Goal: Task Accomplishment & Management: Manage account settings

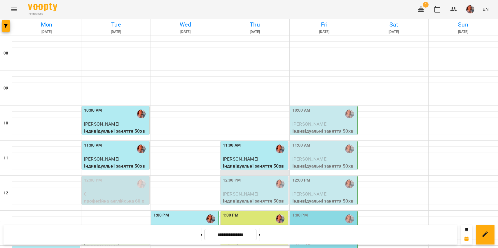
scroll to position [6, 0]
click at [246, 191] on p "[PERSON_NAME]" at bounding box center [255, 194] width 64 height 7
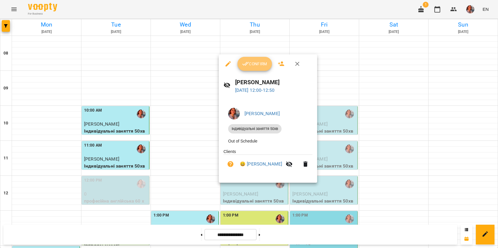
click at [264, 61] on span "Confirm" at bounding box center [254, 63] width 25 height 7
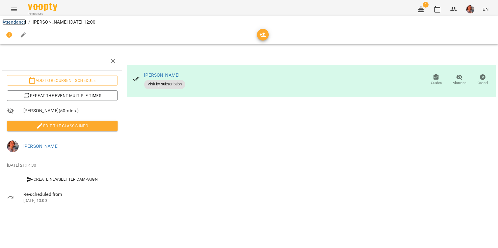
click at [24, 21] on link "Attendance" at bounding box center [14, 22] width 24 height 6
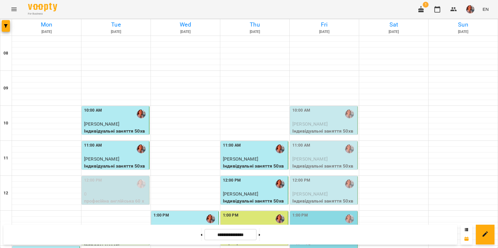
scroll to position [171, 0]
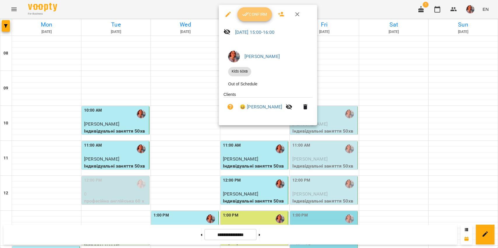
click at [247, 8] on button "Confirm" at bounding box center [254, 14] width 34 height 14
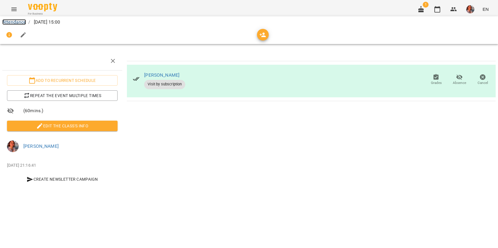
click at [9, 20] on link "Attendance" at bounding box center [14, 22] width 24 height 6
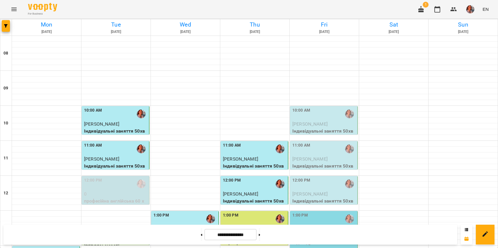
scroll to position [204, 0]
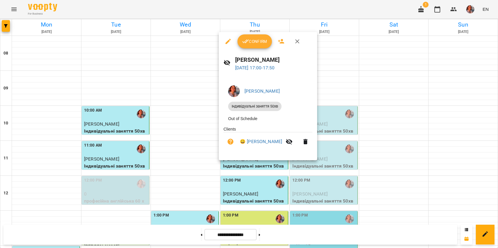
click at [254, 44] on span "Confirm" at bounding box center [254, 41] width 25 height 7
